Goal: Information Seeking & Learning: Learn about a topic

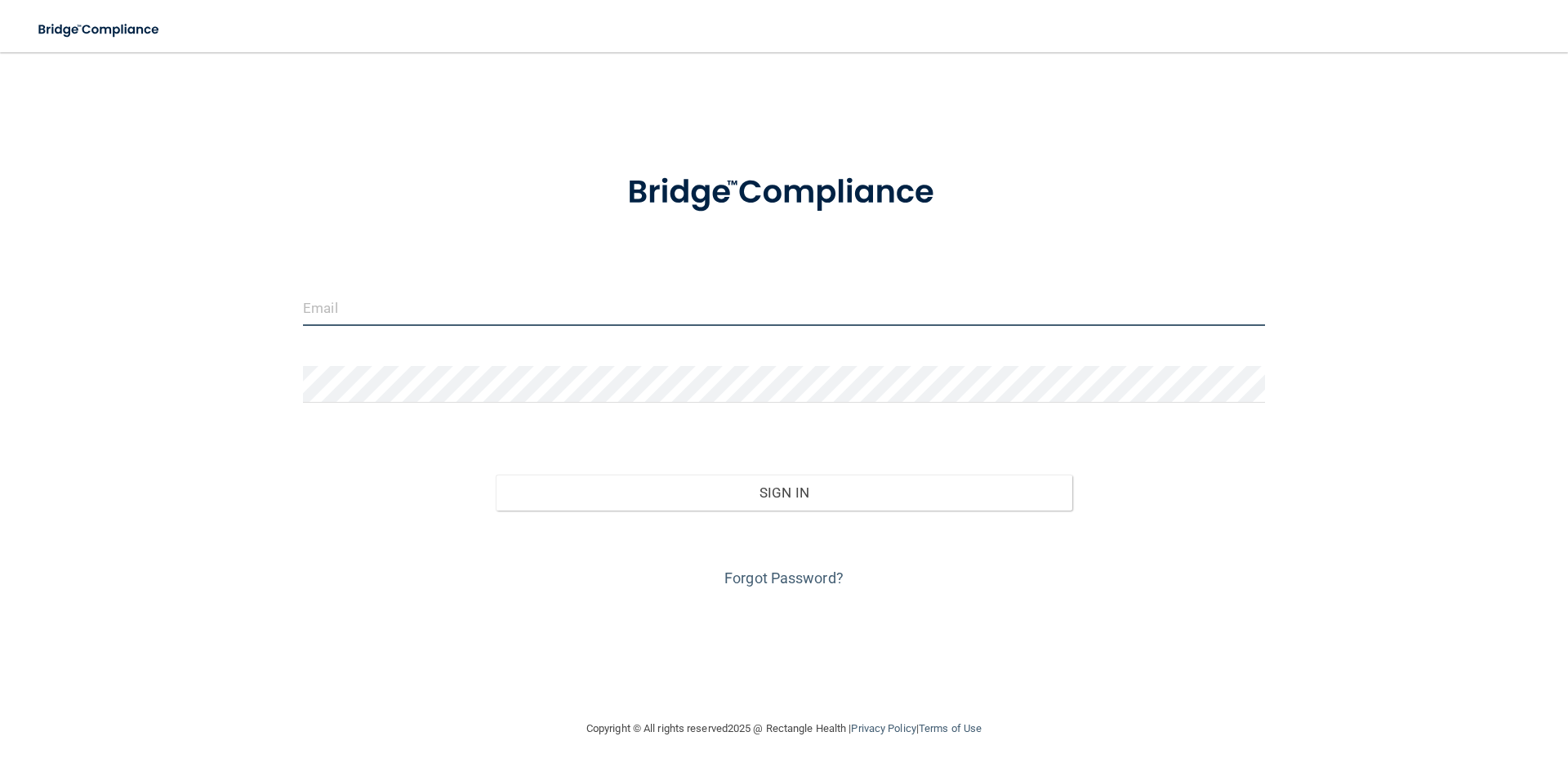
click at [542, 319] on input "email" at bounding box center [784, 307] width 962 height 37
type input "[EMAIL_ADDRESS][DOMAIN_NAME]"
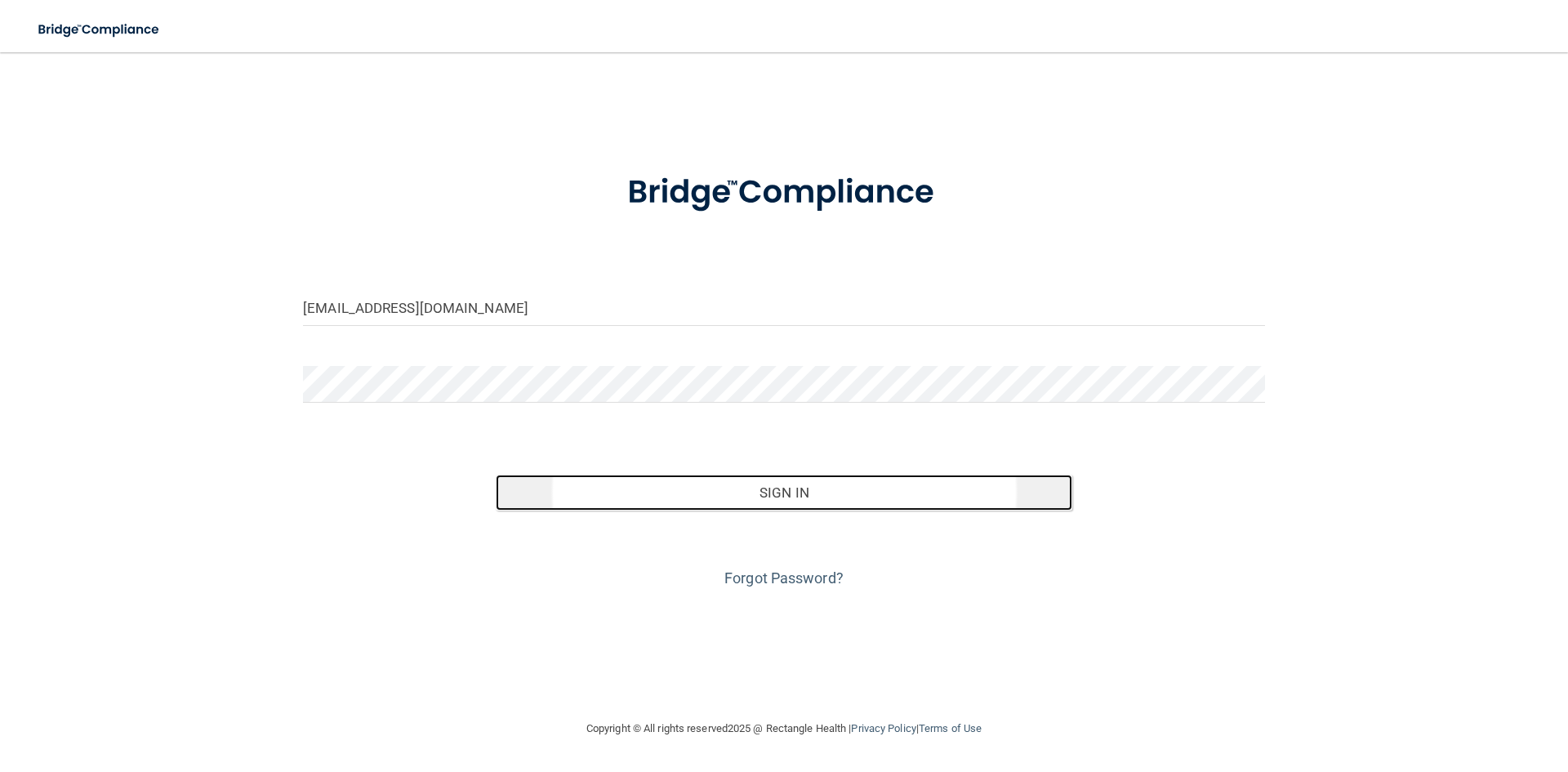
click at [688, 486] on button "Sign In" at bounding box center [784, 492] width 578 height 36
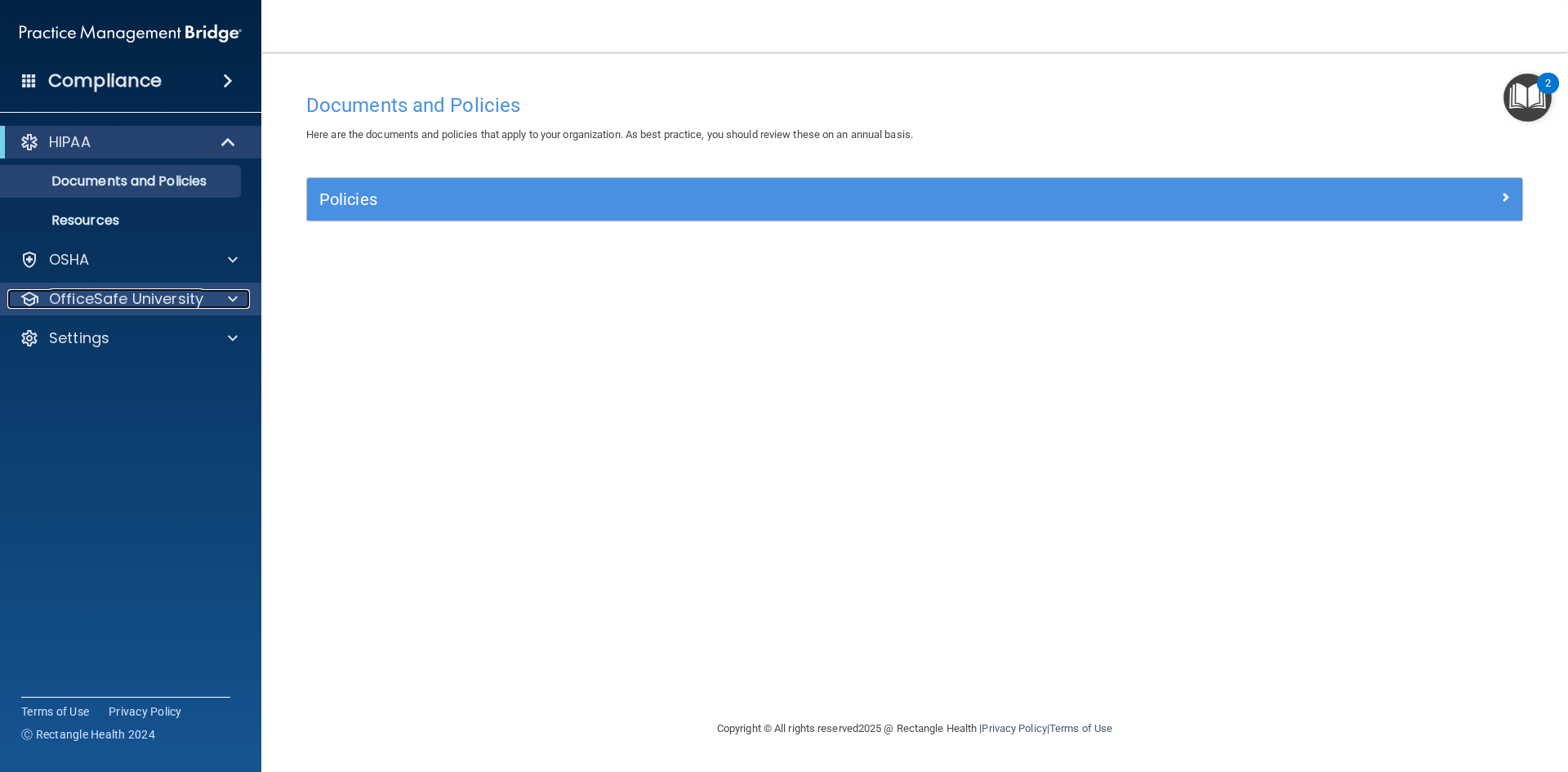
click at [134, 298] on p "OfficeSafe University" at bounding box center [126, 299] width 154 height 19
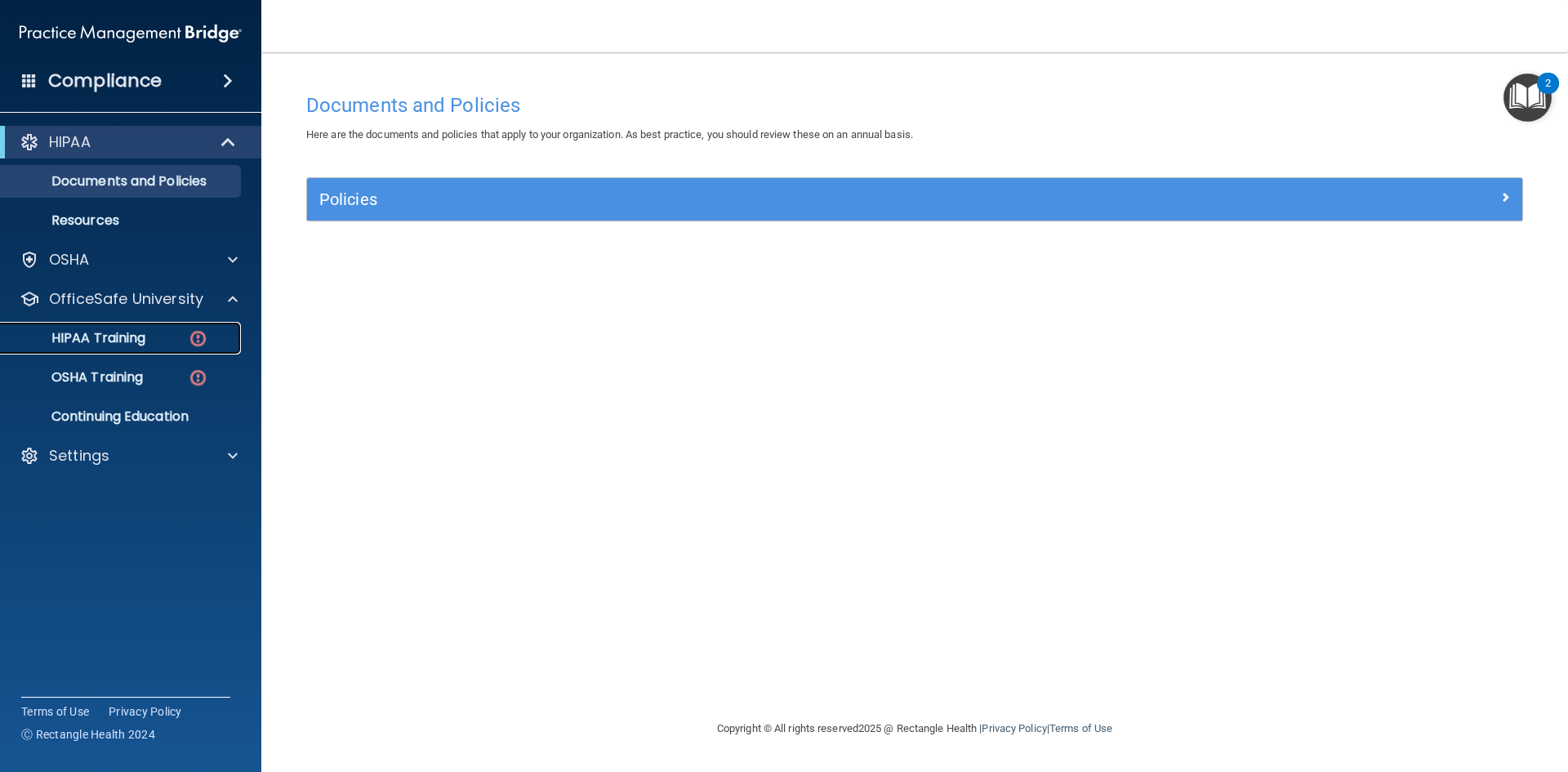
click at [130, 342] on p "HIPAA Training" at bounding box center [78, 338] width 135 height 16
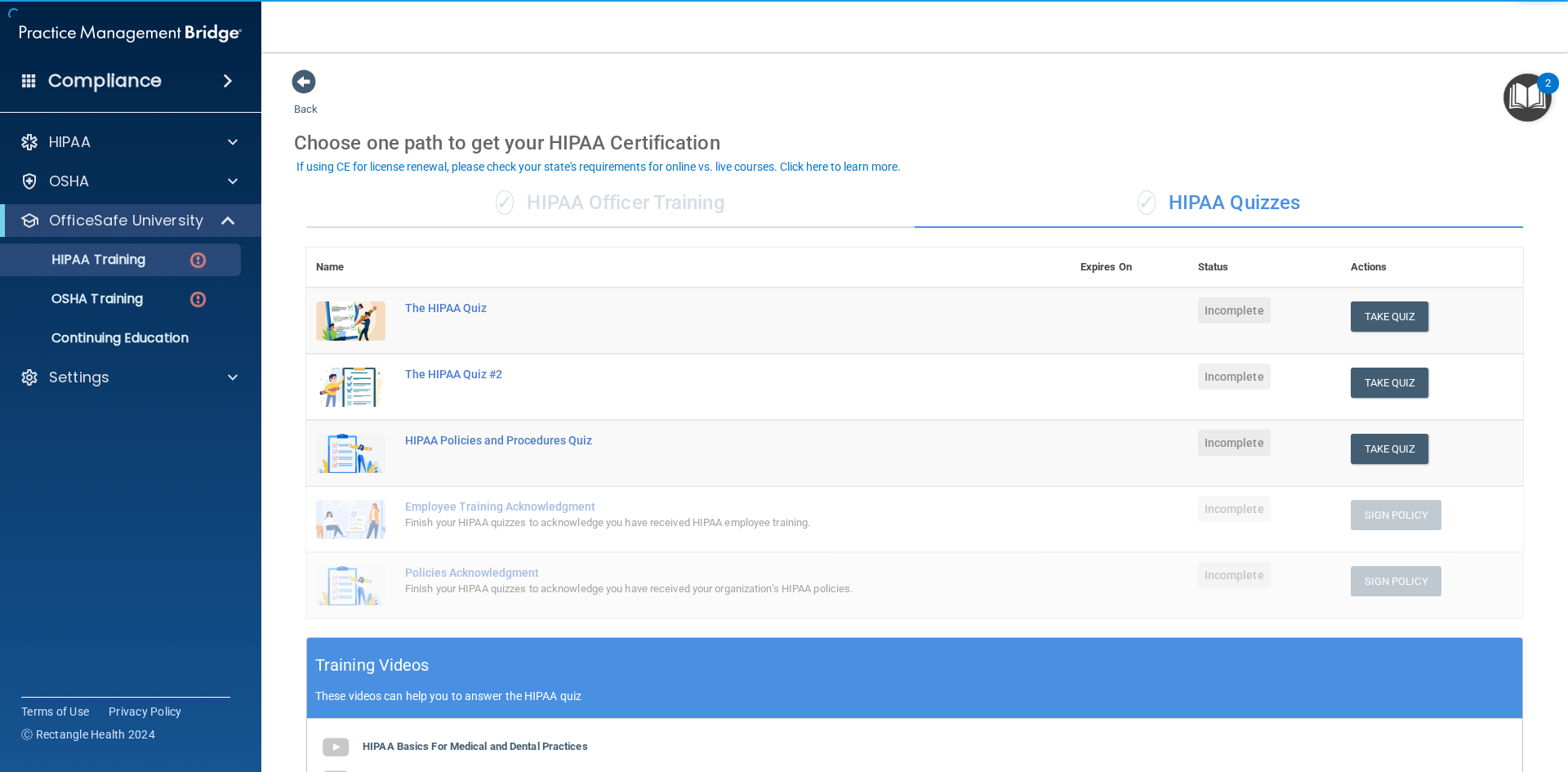
click at [624, 206] on div "✓ HIPAA Officer Training" at bounding box center [611, 203] width 609 height 49
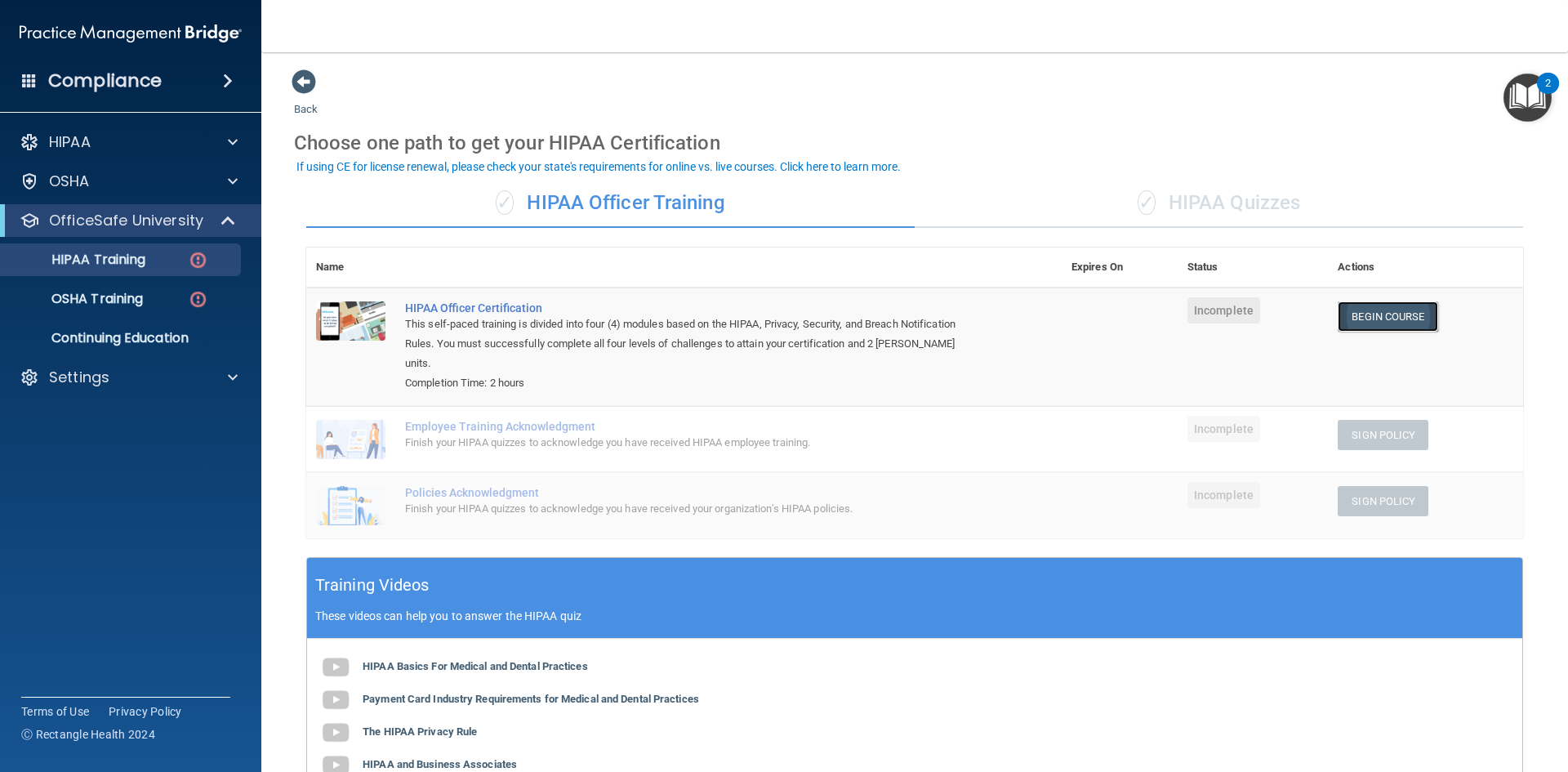
click at [1374, 324] on link "Begin Course" at bounding box center [1388, 316] width 100 height 30
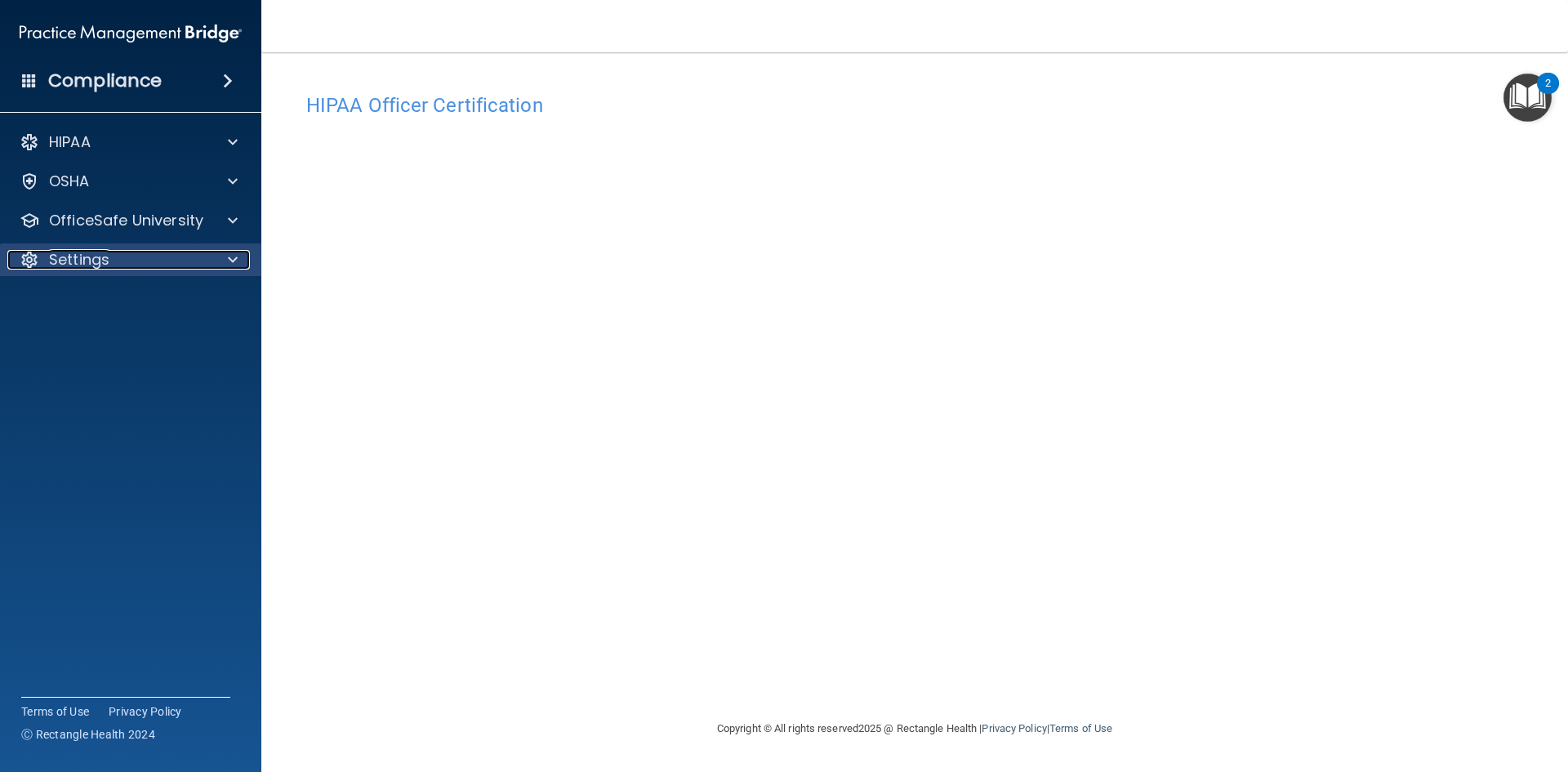
click at [107, 261] on p "Settings" at bounding box center [80, 260] width 60 height 19
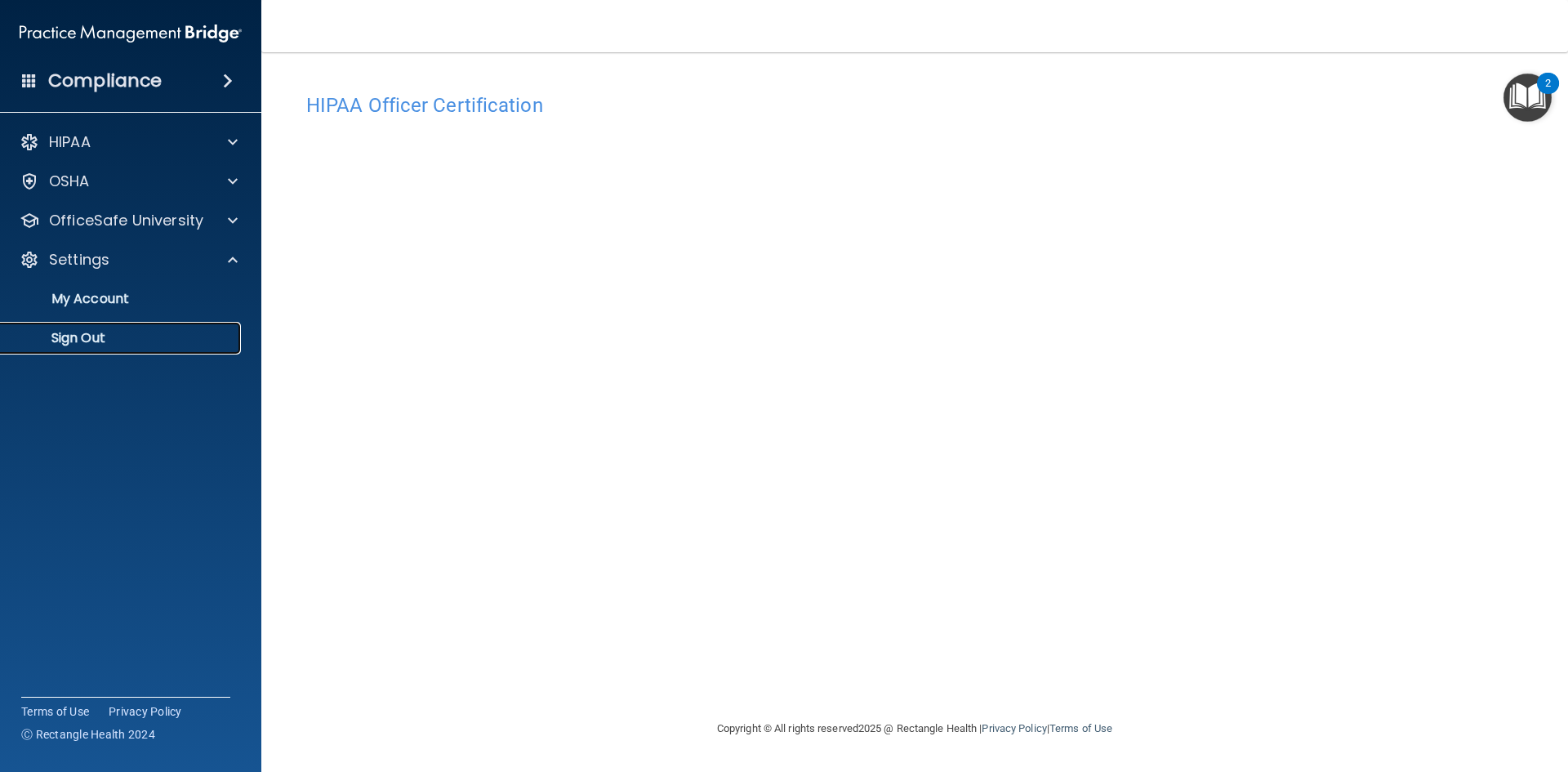
click at [79, 339] on p "Sign Out" at bounding box center [122, 338] width 223 height 16
